Goal: Task Accomplishment & Management: Manage account settings

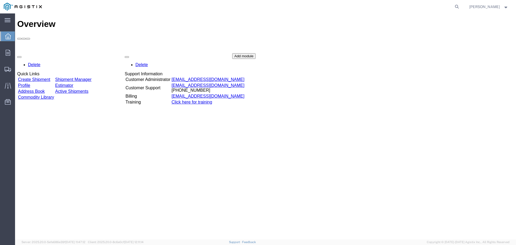
click at [91, 77] on link "Shipment Manager" at bounding box center [73, 79] width 36 height 5
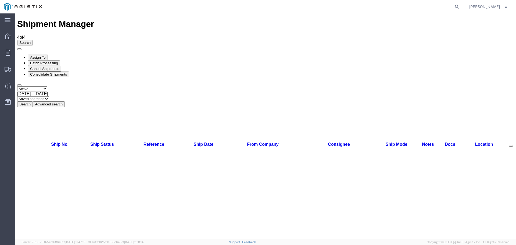
click at [111, 91] on div "Sep 7th 2025 - Oct 7th 2025" at bounding box center [265, 93] width 496 height 5
type button "Export"
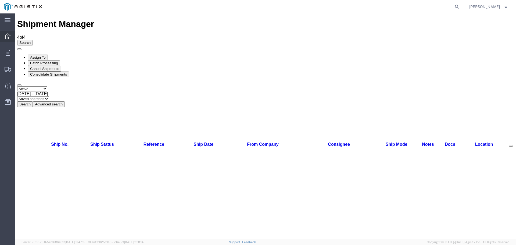
click at [9, 36] on icon at bounding box center [8, 36] width 6 height 6
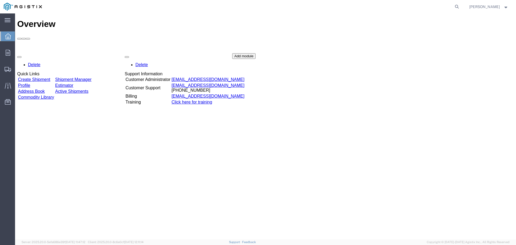
click at [46, 77] on link "Create Shipment" at bounding box center [34, 79] width 32 height 5
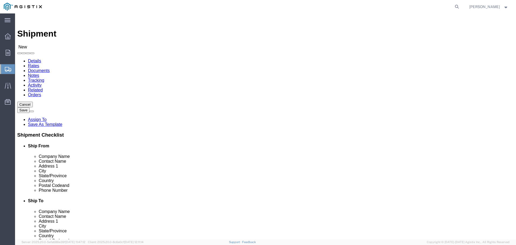
select select
click select "Select American Textile & Supply Co PG&E"
select select "9596"
click select "Select American Textile & Supply Co PG&E"
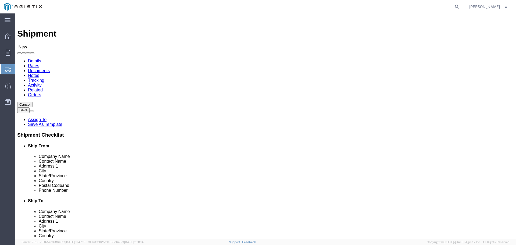
select select "PURCHORD"
select select
click select "Select All Others [GEOGRAPHIC_DATA] [GEOGRAPHIC_DATA] [GEOGRAPHIC_DATA] [GEOGRA…"
select select "19740"
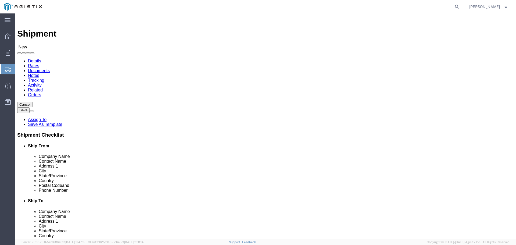
click select "Select All Others [GEOGRAPHIC_DATA] [GEOGRAPHIC_DATA] [GEOGRAPHIC_DATA] [GEOGRA…"
type input "rich"
select select "21487"
select select "CA"
click input "text"
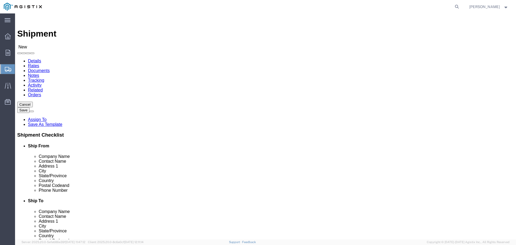
type input "Customer Service"
type input "[STREET_ADDRESS]"
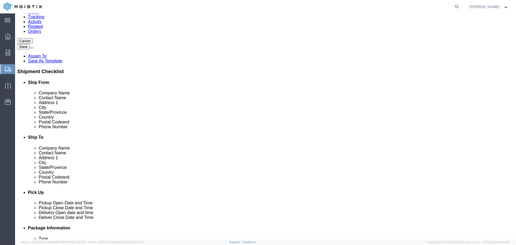
scroll to position [81, 0]
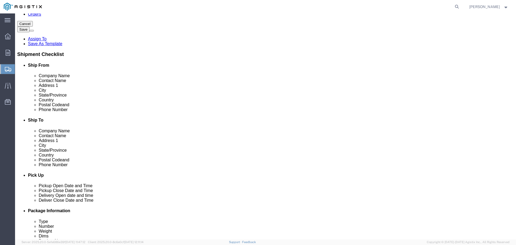
click input "text"
type input "[PHONE_NUMBER]"
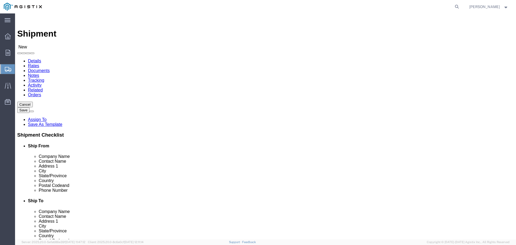
scroll to position [27, 0]
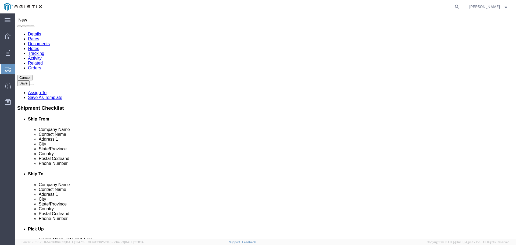
type input "fremon"
select select "19740"
select select "CA"
click input "text"
type input "Receiving"
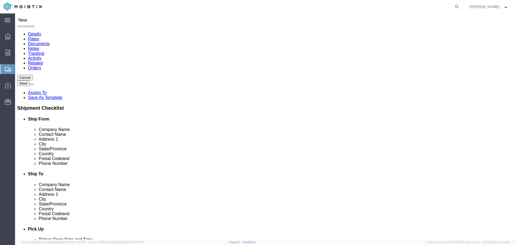
click label "Address 1"
click input "text"
drag, startPoint x: 288, startPoint y: 201, endPoint x: 262, endPoint y: 202, distance: 26.3
click div "Phone Number 510"
paste input "42105 Boyce Road Fre"
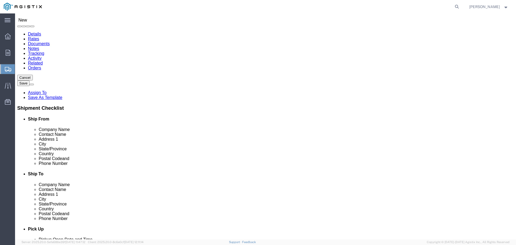
drag, startPoint x: 323, startPoint y: 200, endPoint x: 85, endPoint y: 189, distance: 238.2
click div "Ship From Location Location Richmond My Profile Location (OBSOLETE) BURNEY SC -…"
drag, startPoint x: 308, startPoint y: 200, endPoint x: 282, endPoint y: 200, distance: 25.8
click input "[PHONE_NUMBER]"
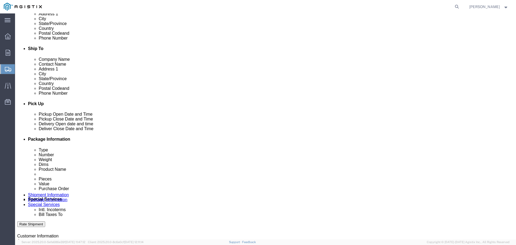
scroll to position [161, 0]
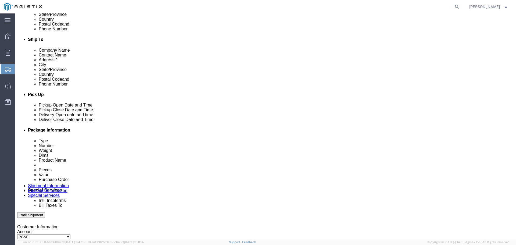
type input "[PHONE_NUMBER]"
click div "Oct 07 2025 11:00 AM"
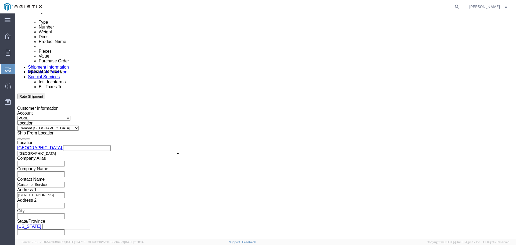
click div "Vehicle Select Size Select Container Number Owner Select Shipper Vessel"
click input "text"
click select "Select Account Type Activity ID Airline Appointment Number ASN Batch Request # …"
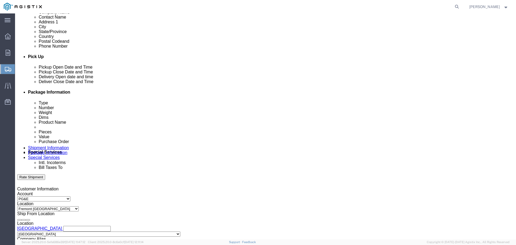
click div "[DATE] 12:00 PM"
type input "3:30 PM"
click div "Close Time 3:30 PM"
click button "Apply"
click div
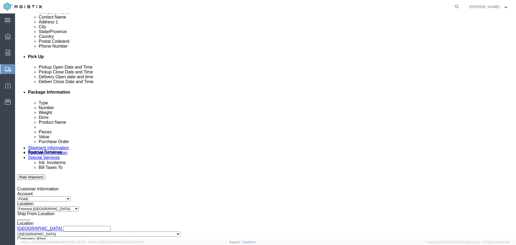
click input "4:30 PM"
type input "8:00 AM"
click button "Apply"
click div
click input "9:00 AM"
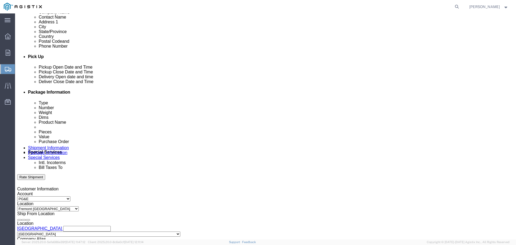
type input "4:00 AM"
type input "4:00 PM"
drag, startPoint x: 357, startPoint y: 216, endPoint x: 352, endPoint y: 221, distance: 6.6
click div "Close Time 4:00 PM Oct 10 2025 9:00 AM - Oct 10 2025 9:00 AM Cancel Apply"
click button "Apply"
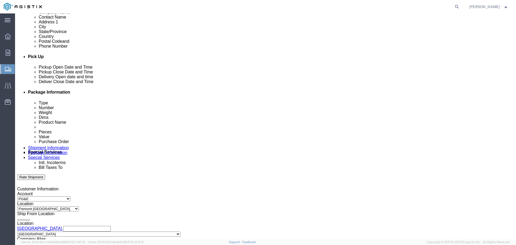
click input "text"
paste input "3501423970"
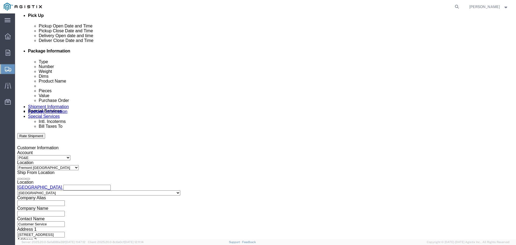
scroll to position [280, 0]
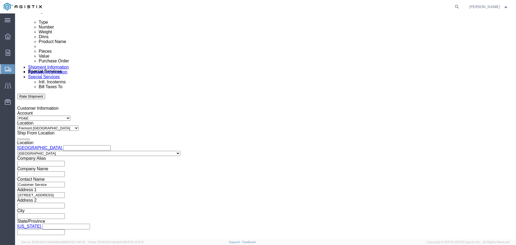
type input "3501423970"
click button "Continue"
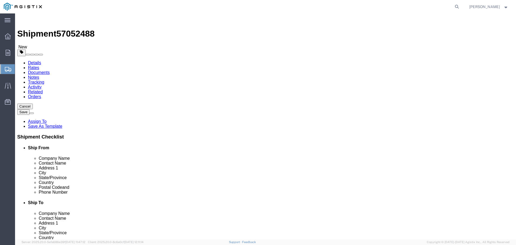
click select "Select Bulk Bundle(s) Cardboard Box(es) Carton(s) Crate(s) Drum(s) (Fiberboard)…"
select select "PONS"
click select "Select Bulk Bundle(s) Cardboard Box(es) Carton(s) Crate(s) Drum(s) (Fiberboard)…"
drag, startPoint x: 80, startPoint y: 115, endPoint x: 68, endPoint y: 115, distance: 11.0
click div "Number 1"
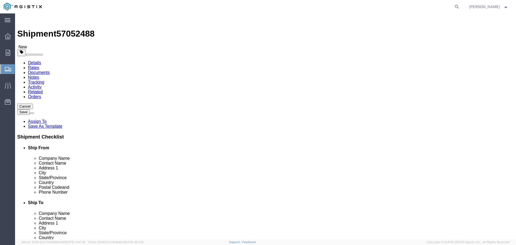
type input "2"
type input "44"
type input "55"
click input "text"
type input "67"
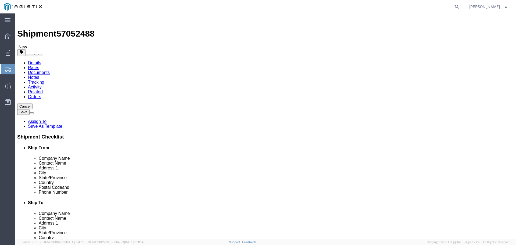
type input "2520"
click link "Add Content"
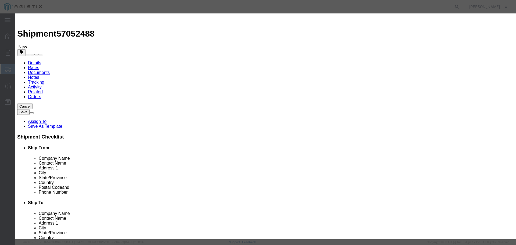
click input "text"
paste input "Color Cotton Wiping Rag 50lb RagBALE™ 24/Pallet"
type input "Color Cotton Wiping Rag 50lb RagBALE™ 24/Pallet"
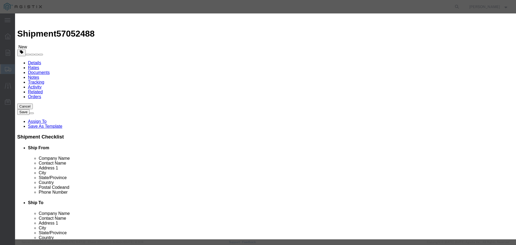
type input "48"
click input "text"
type input "1500"
select select "USD"
click select "Select 50 55 60 65 70 85 92.5 100 125 175 250 300 400"
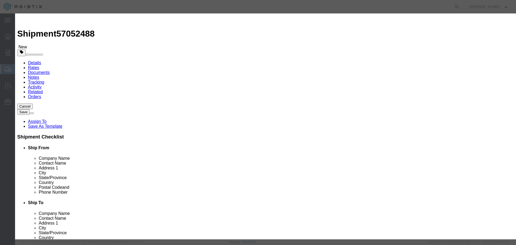
select select "85"
click select "Select 50 55 60 65 70 85 92.5 100 125 175 250 300 400"
click button "Save & Close"
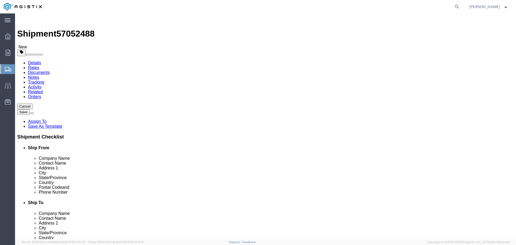
click button "Rate Shipment"
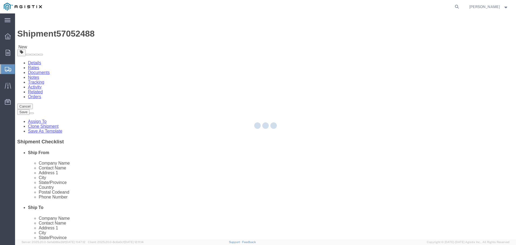
select select "21487"
select select "19740"
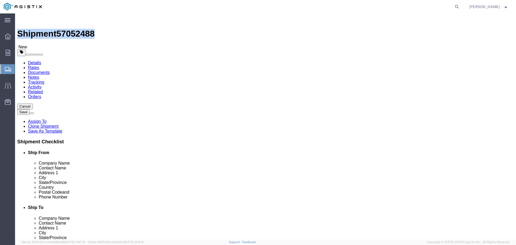
drag, startPoint x: 89, startPoint y: 19, endPoint x: 29, endPoint y: 20, distance: 60.7
click at [29, 20] on div "Shipment 57052488 New" at bounding box center [265, 33] width 496 height 34
copy h1 "Shipment 57052488"
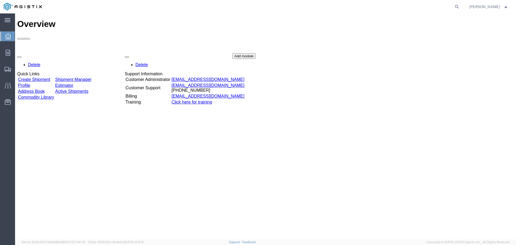
click at [36, 77] on link "Create Shipment" at bounding box center [34, 79] width 32 height 5
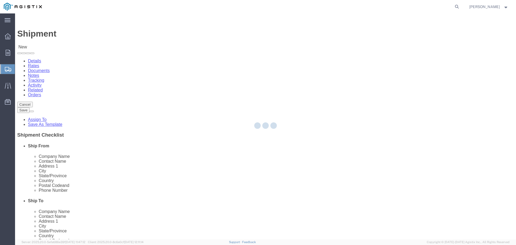
click at [124, 94] on div at bounding box center [265, 126] width 501 height 226
select select
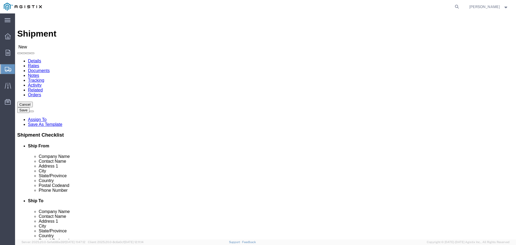
click select "Select American Textile & Supply Co PG&E"
select select "9596"
click select "Select American Textile & Supply Co PG&E"
select select "PURCHORD"
select select
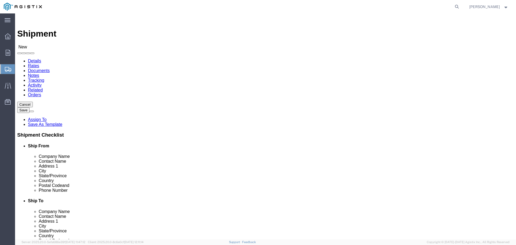
select select
click select "Select All Others [GEOGRAPHIC_DATA] [GEOGRAPHIC_DATA] [GEOGRAPHIC_DATA] [GEOGRA…"
select select "19740"
click select "Select All Others [GEOGRAPHIC_DATA] [GEOGRAPHIC_DATA] [GEOGRAPHIC_DATA] [GEOGRA…"
type input "rich"
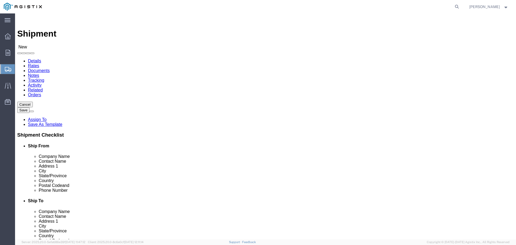
select select "21487"
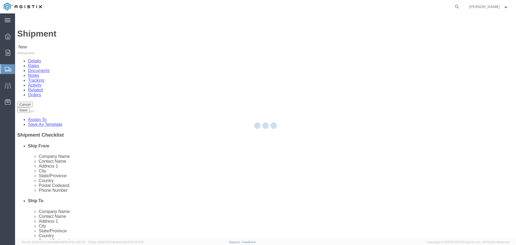
type input "1016286"
type input "American Textile & Supply Co"
type input "[STREET_ADDRESS]"
type input "[GEOGRAPHIC_DATA]"
type input "94804"
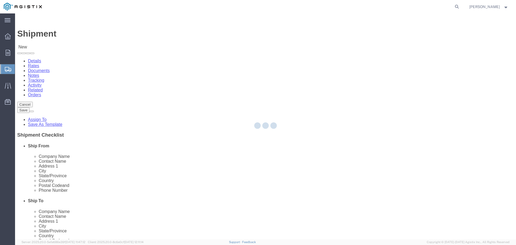
select select "CA"
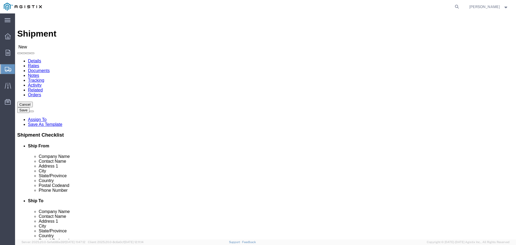
click input "text"
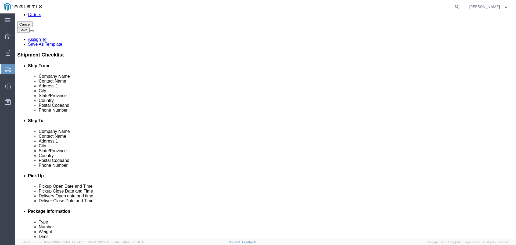
scroll to position [81, 0]
type input "Customer Service"
click input "text"
type input "[PHONE_NUMBER]"
click input "text"
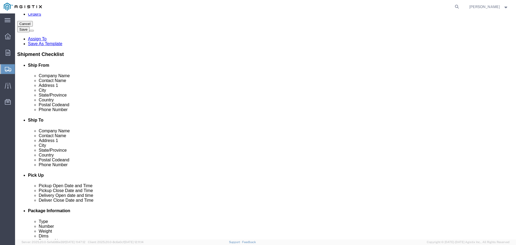
paste input "Shipment 57052488"
type input "S"
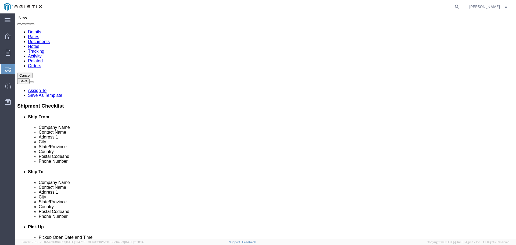
scroll to position [27, 0]
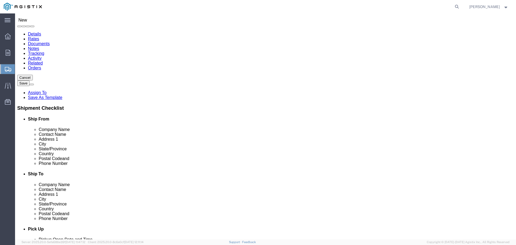
type input "fremont"
select select "19740"
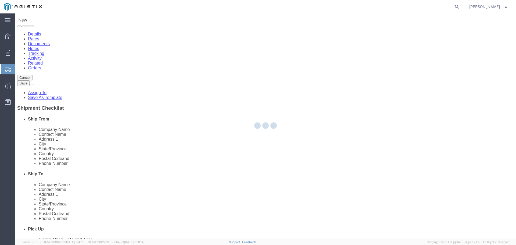
type input "PG&E"
type input "[STREET_ADDRESS][PERSON_NAME]"
type input "Fremont"
select select "CA"
type input "94538"
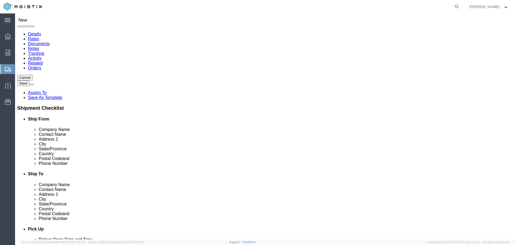
click input "text"
type input "Receiving"
click input "text"
type input "[PHONE_NUMBER]"
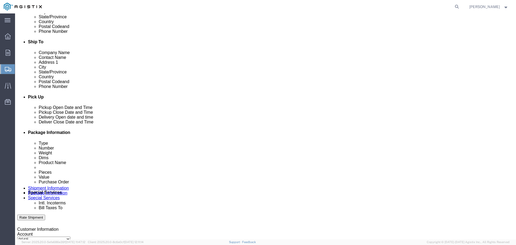
scroll to position [161, 0]
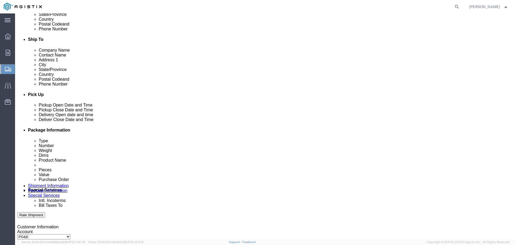
click div "[DATE] 1:00 PM"
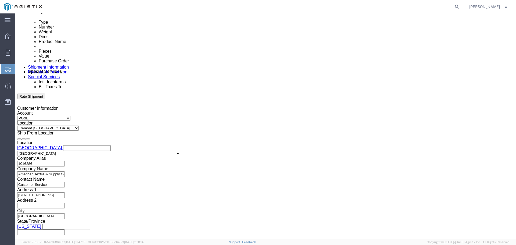
type input "3:30 PM"
click button "Apply"
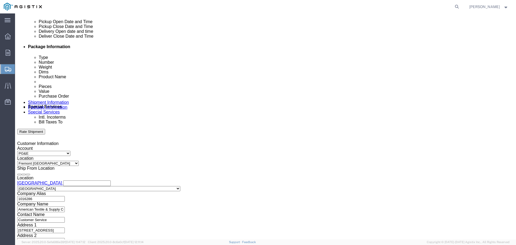
scroll to position [199, 0]
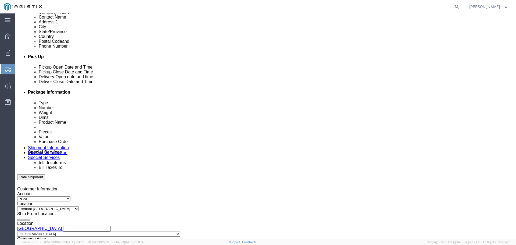
click div
click input "4:30 PM"
type input "8:00 AM"
click button "Apply"
click div
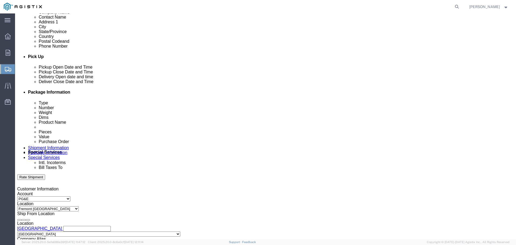
type input "4:00 PM"
click button "Apply"
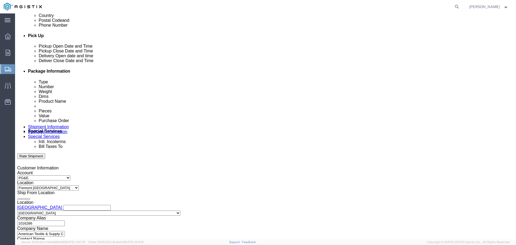
scroll to position [226, 0]
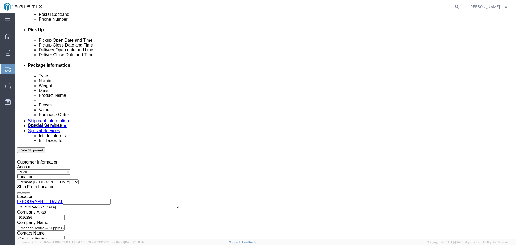
click input "text"
select select "VAT"
click select "Select Account Type Activity ID Airline Appointment Number ASN Batch Request # …"
click input "text"
paste input "3501424032"
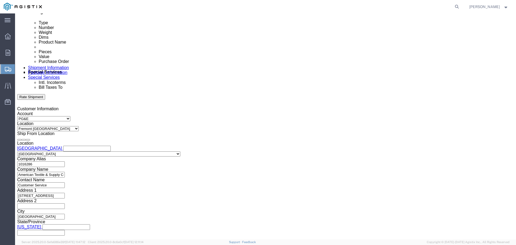
scroll to position [280, 0]
type input "3501424032"
click button "Continue"
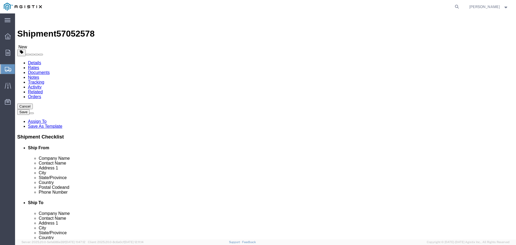
click select "Select Bulk Bundle(s) Cardboard Box(es) Carton(s) Crate(s) Drum(s) (Fiberboard)…"
select select "PONS"
click select "Select Bulk Bundle(s) Cardboard Box(es) Carton(s) Crate(s) Drum(s) (Fiberboard)…"
drag, startPoint x: 82, startPoint y: 114, endPoint x: 21, endPoint y: 115, distance: 61.3
click div "Number 1"
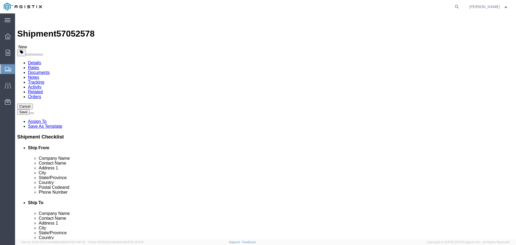
type input "7"
type input "42"
type input "53"
click input "text"
type input "67"
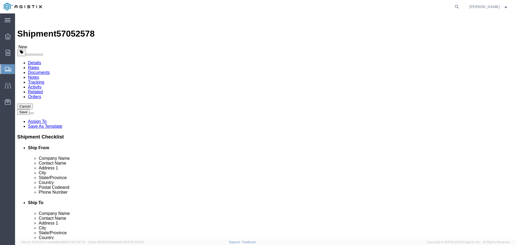
drag, startPoint x: 81, startPoint y: 135, endPoint x: 41, endPoint y: 132, distance: 40.4
click div "Weight 0.00 Select kgs lbs Ship. t°"
type input "8890"
click link "Add Content"
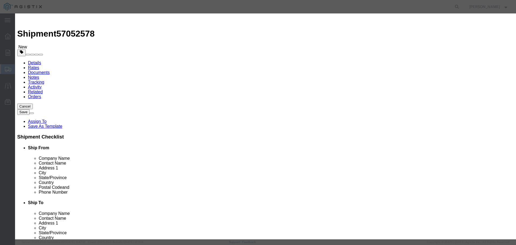
click input "text"
paste input "Select White 50lb RagBALE™"
type input "Select White 50lb RagBALE™"
drag, startPoint x: 171, startPoint y: 53, endPoint x: 52, endPoint y: 60, distance: 118.9
click div "Add content Commodity library Product Name Select White 50lb RagBALE™ Pieces 0 …"
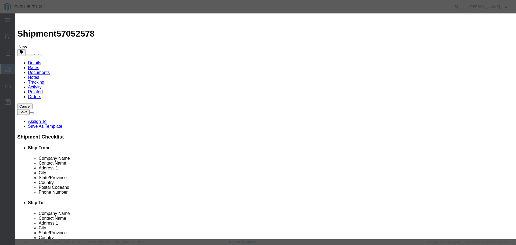
type input "168"
type input "8000"
click select "Select 50 55 60 65 70 85 92.5 100 125 175 250 300 400"
select select "70"
click select "Select 50 55 60 65 70 85 92.5 100 125 175 250 300 400"
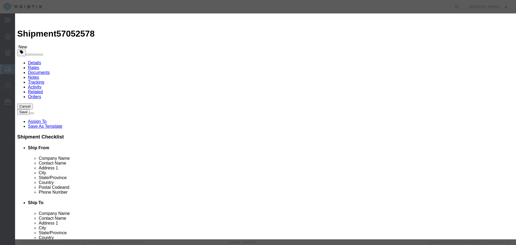
click button "Save & Close"
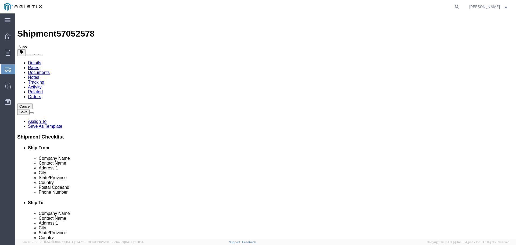
click button "Continue"
click button "Rate Shipment"
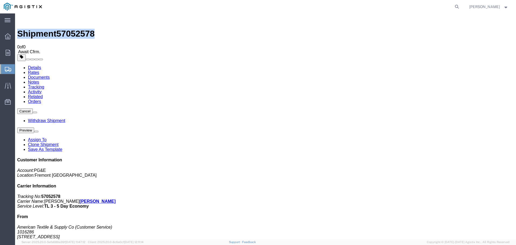
drag, startPoint x: 88, startPoint y: 18, endPoint x: 28, endPoint y: 16, distance: 59.6
click at [28, 16] on div "Shipment 57052578 0 of 0 Await Cfrm. Details Rates Documents Notes Tracking Act…" at bounding box center [265, 168] width 496 height 305
copy h1 "Shipment 57052578"
